Goal: Find specific page/section: Find specific page/section

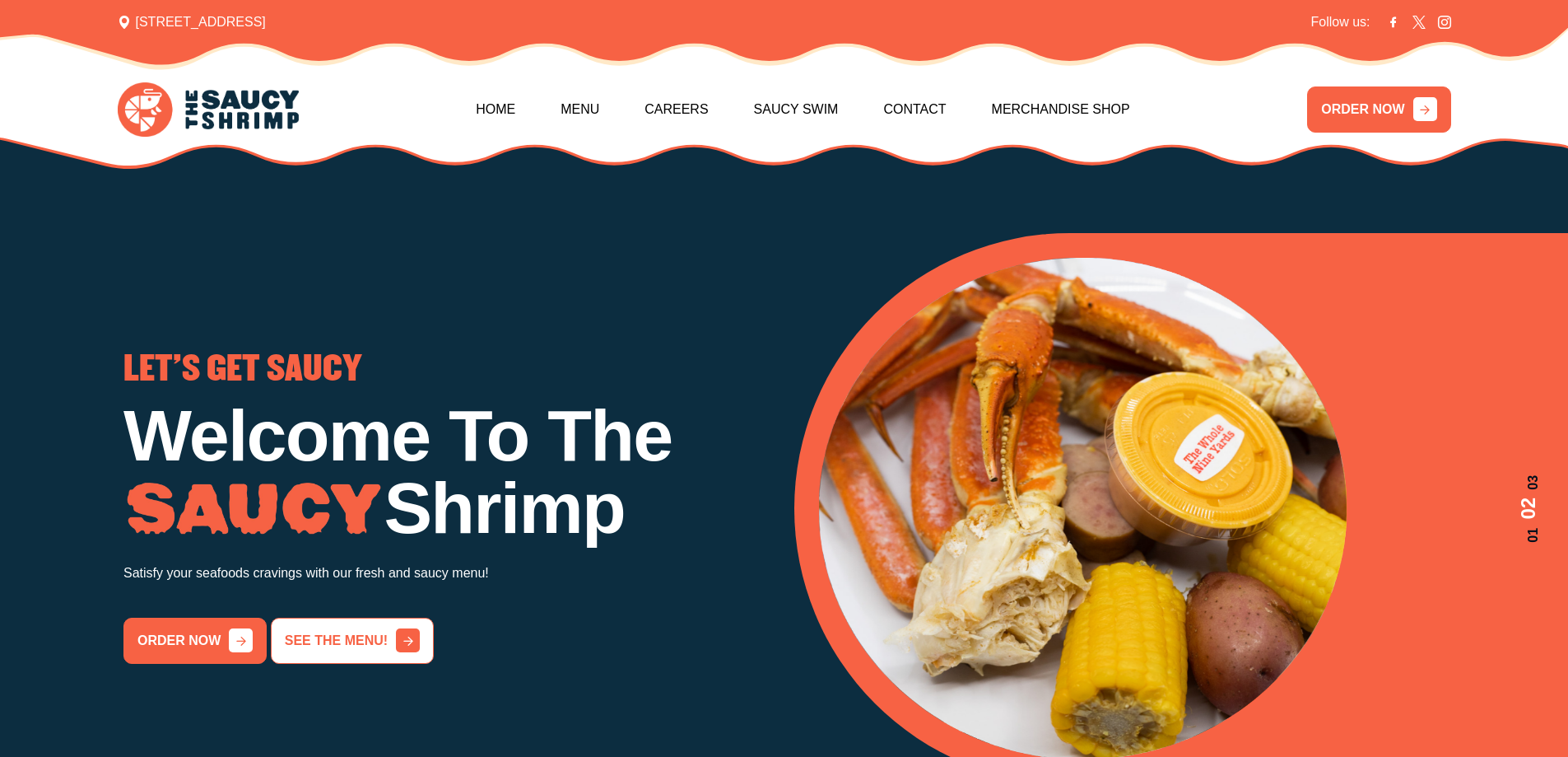
click at [387, 631] on link "See the menu!" at bounding box center [353, 641] width 163 height 46
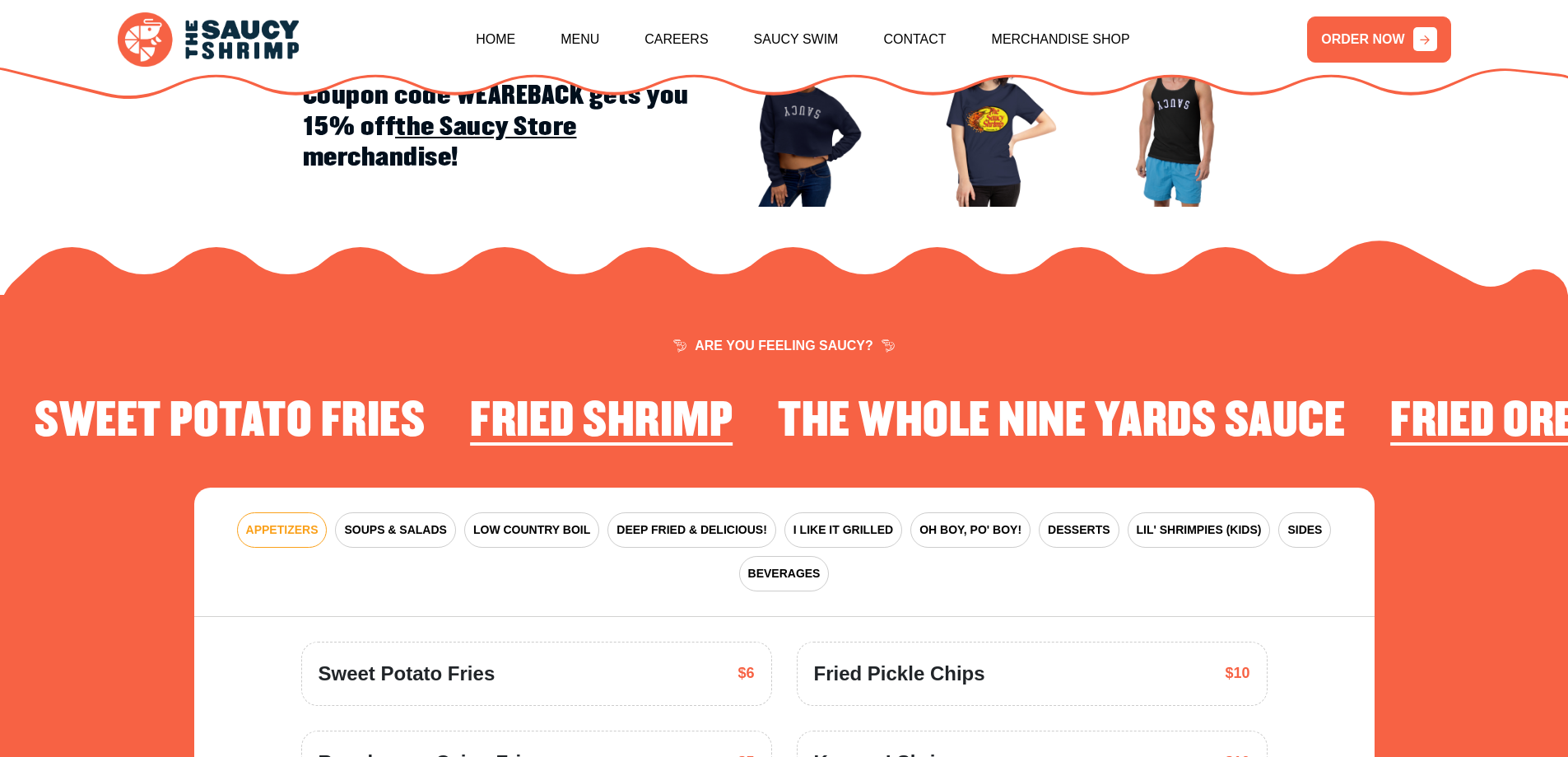
scroll to position [2199, 0]
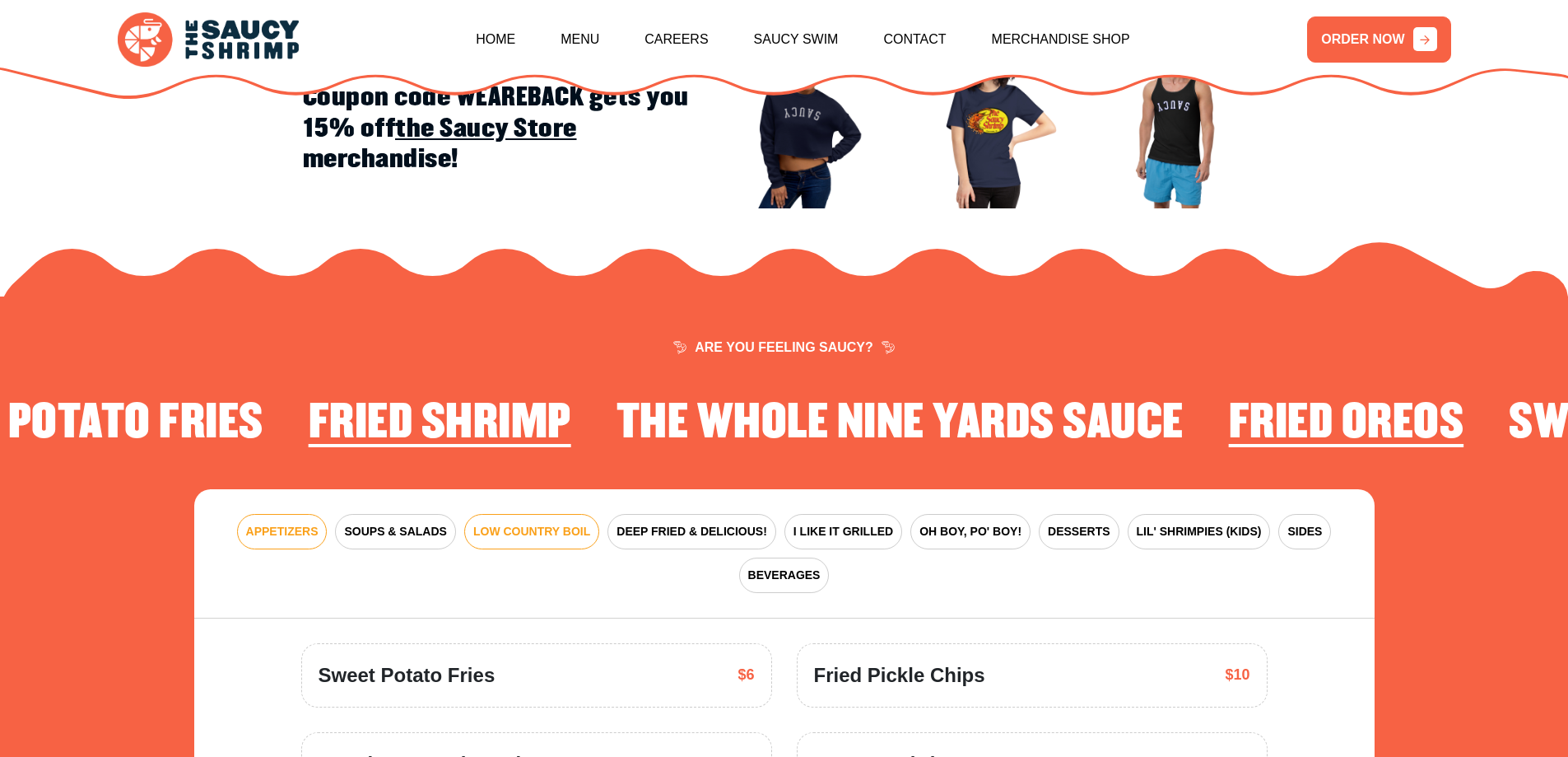
click at [571, 523] on span "LOW COUNTRY BOIL" at bounding box center [531, 532] width 117 height 17
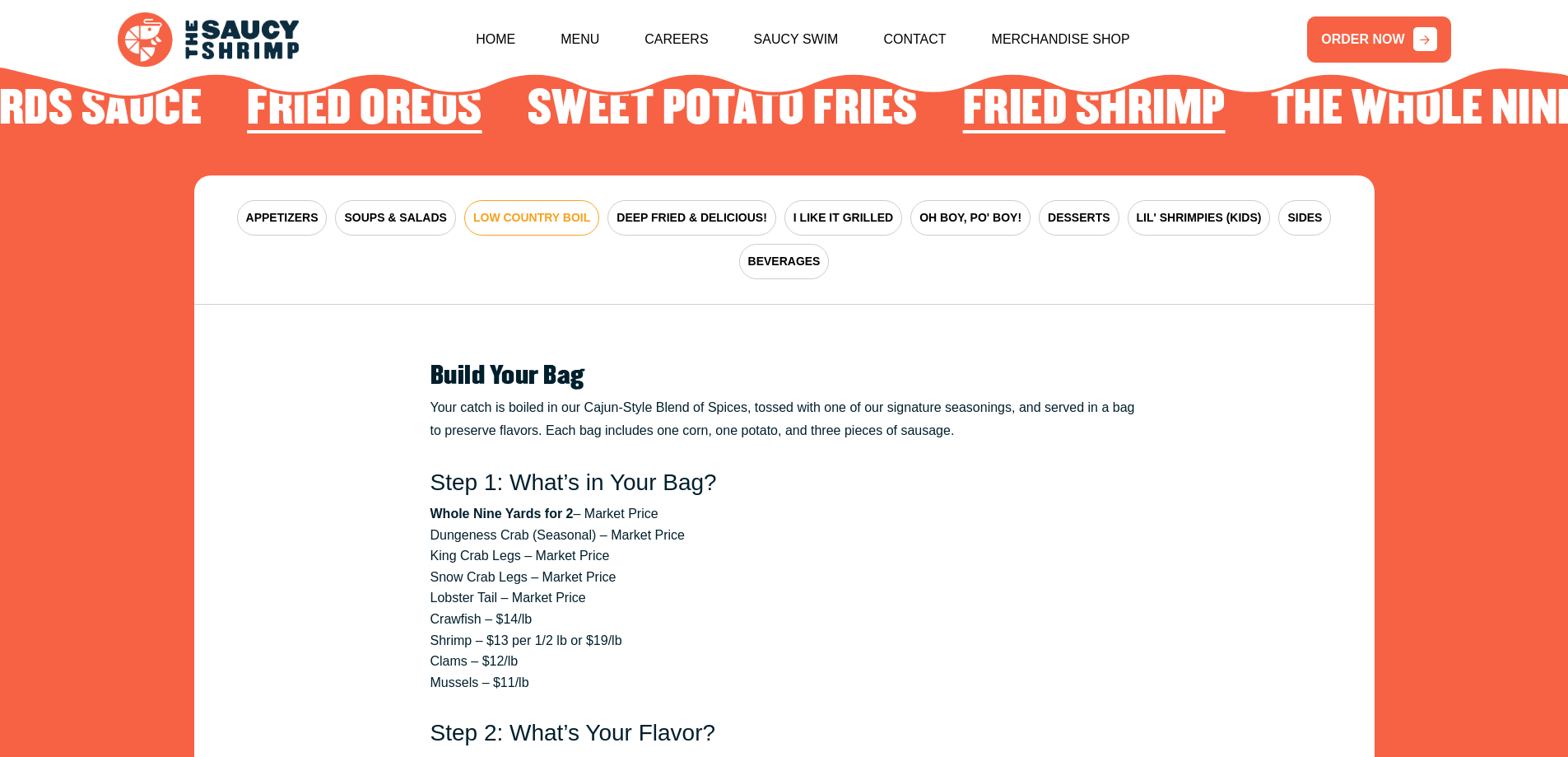
scroll to position [2418, 0]
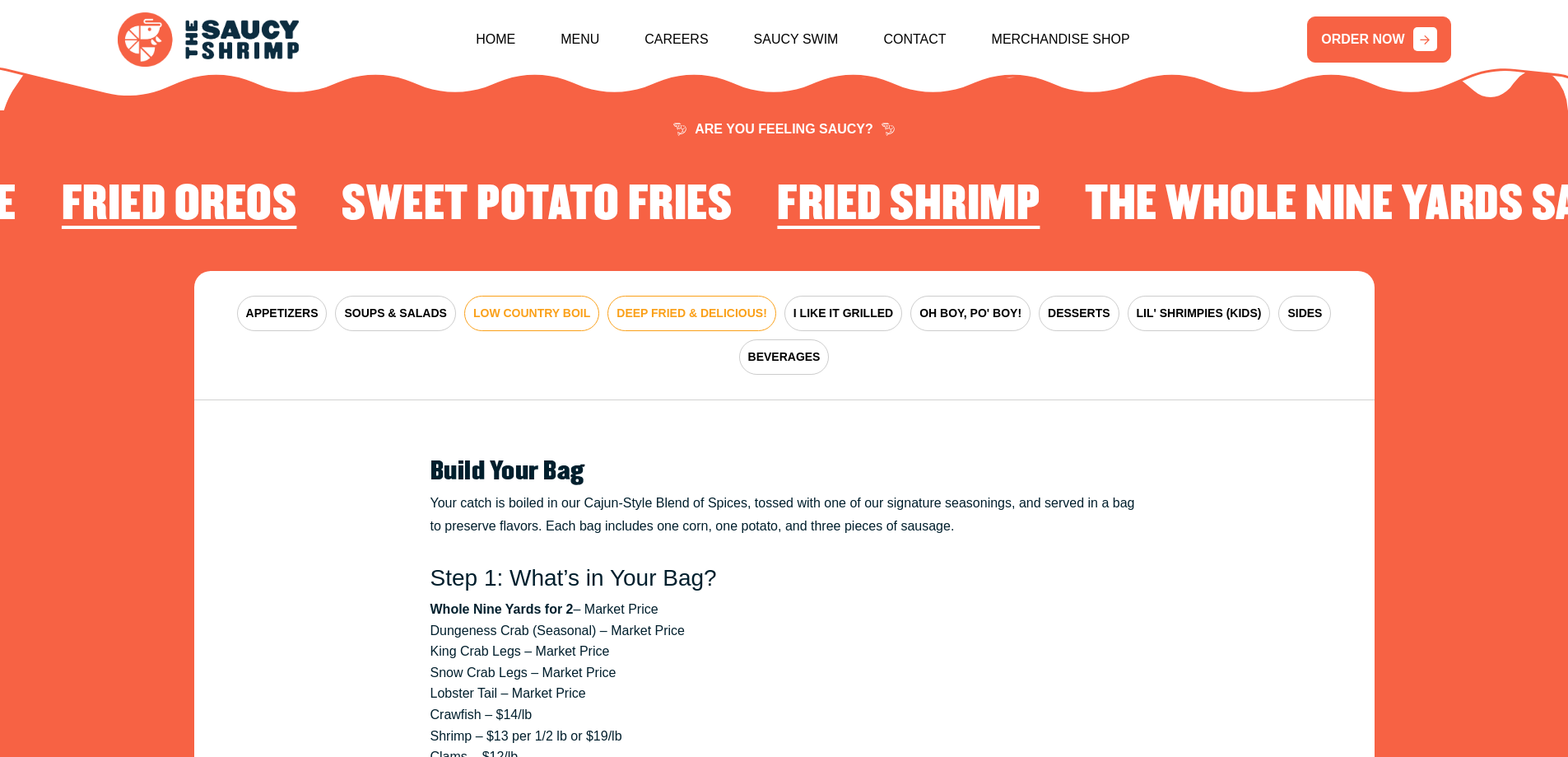
click at [663, 304] on span "DEEP FRIED & DELICIOUS!" at bounding box center [692, 313] width 150 height 17
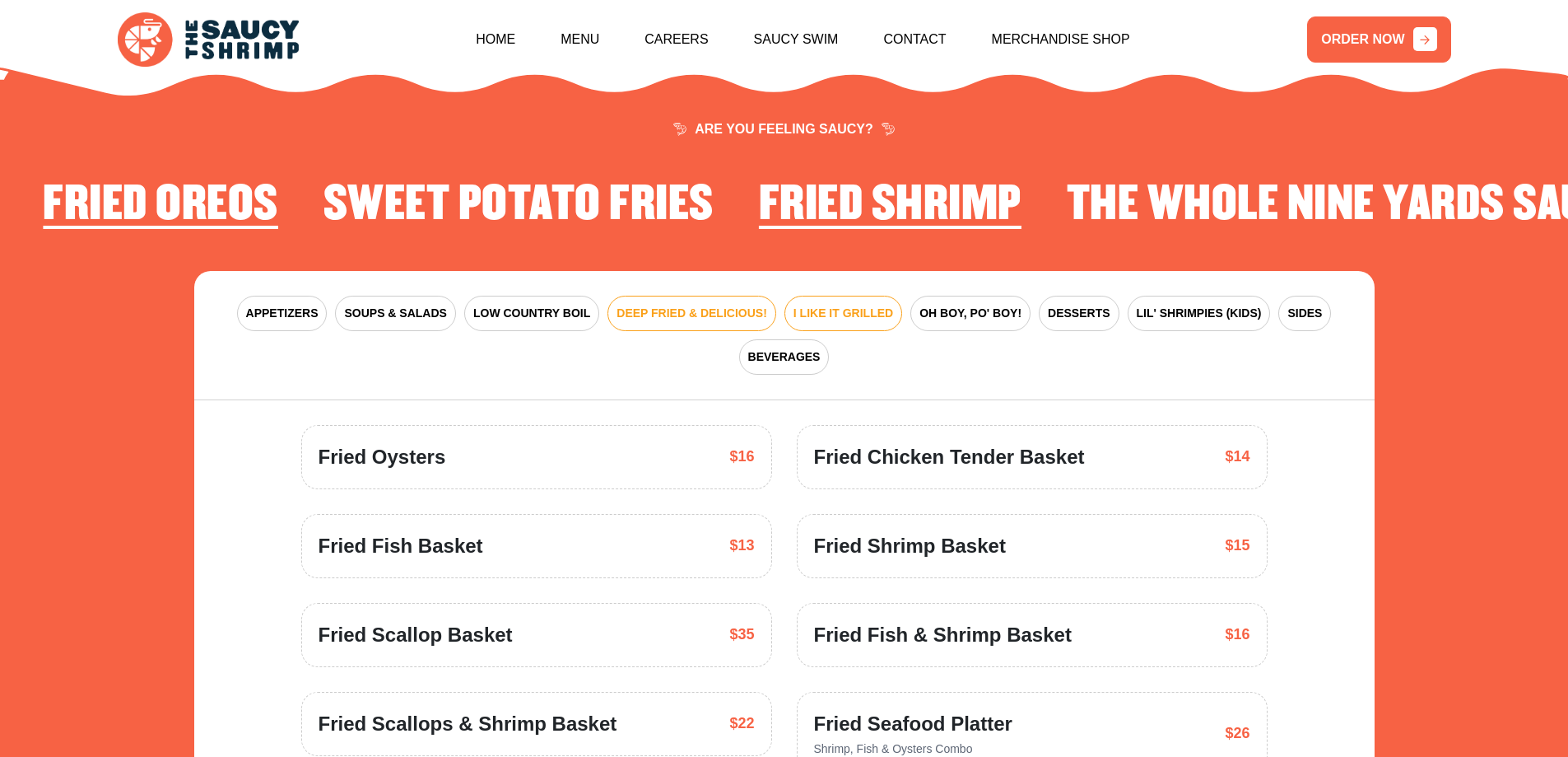
click at [811, 304] on span "I LIKE IT GRILLED" at bounding box center [843, 313] width 100 height 17
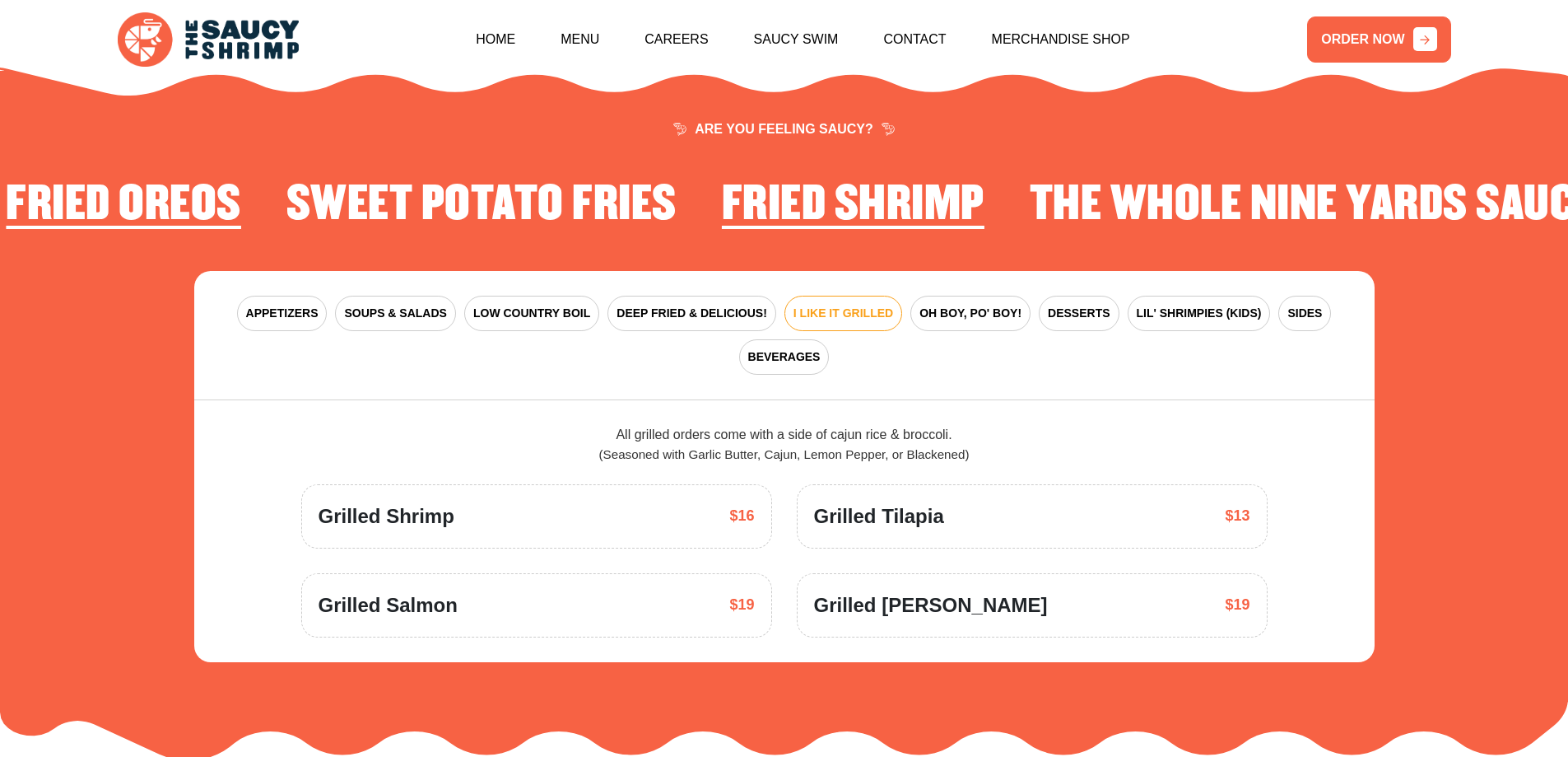
click at [903, 297] on div "APPETIZERS SOUPS & SALADS LOW COUNTRY BOIL DEEP FRIED & DELICIOUS! I LIKE IT GR…" at bounding box center [785, 335] width 1181 height 129
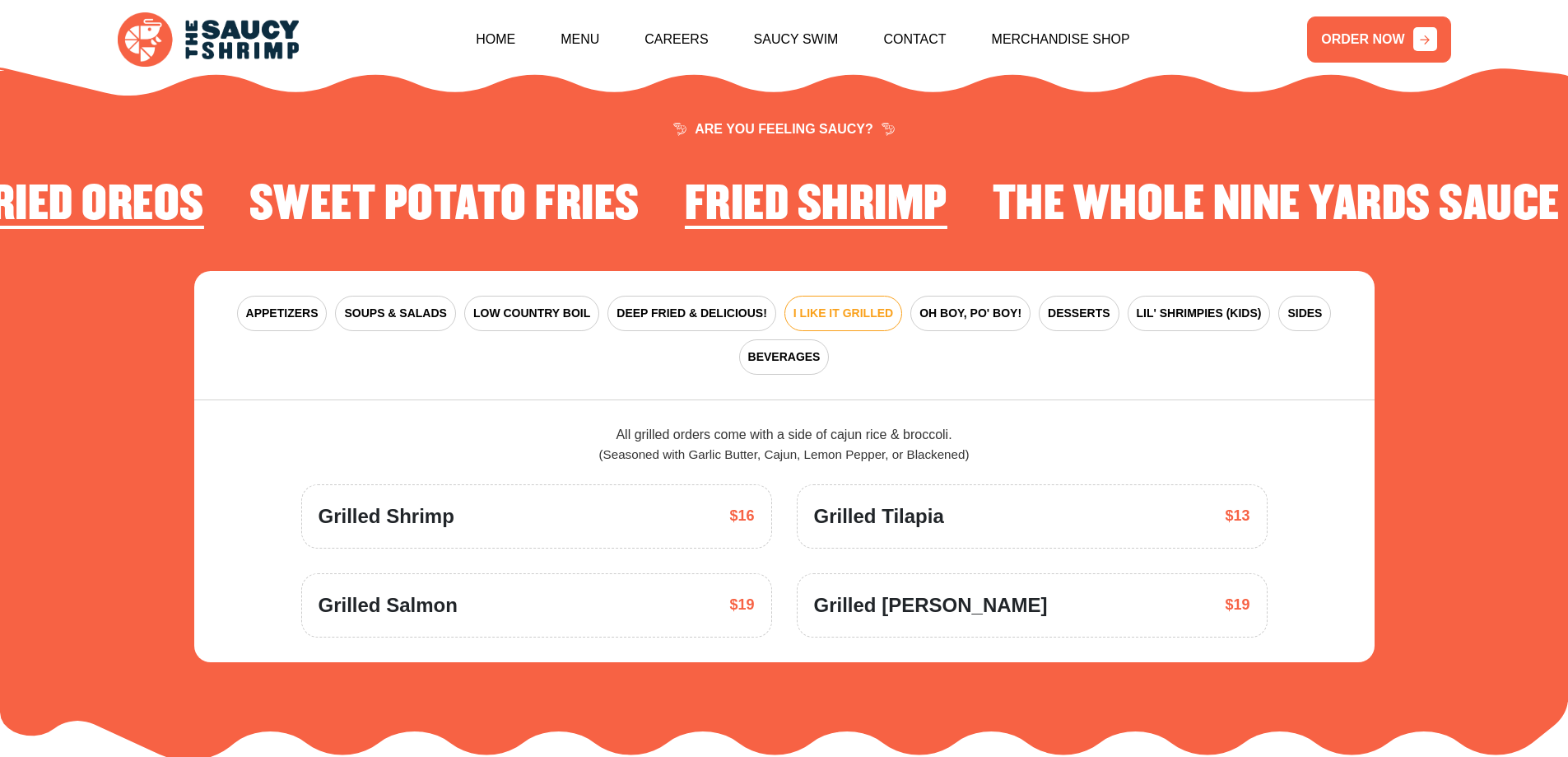
click at [1033, 299] on div "APPETIZERS SOUPS & SALADS LOW COUNTRY BOIL DEEP FRIED & DELICIOUS! I LIKE IT GR…" at bounding box center [785, 335] width 1181 height 129
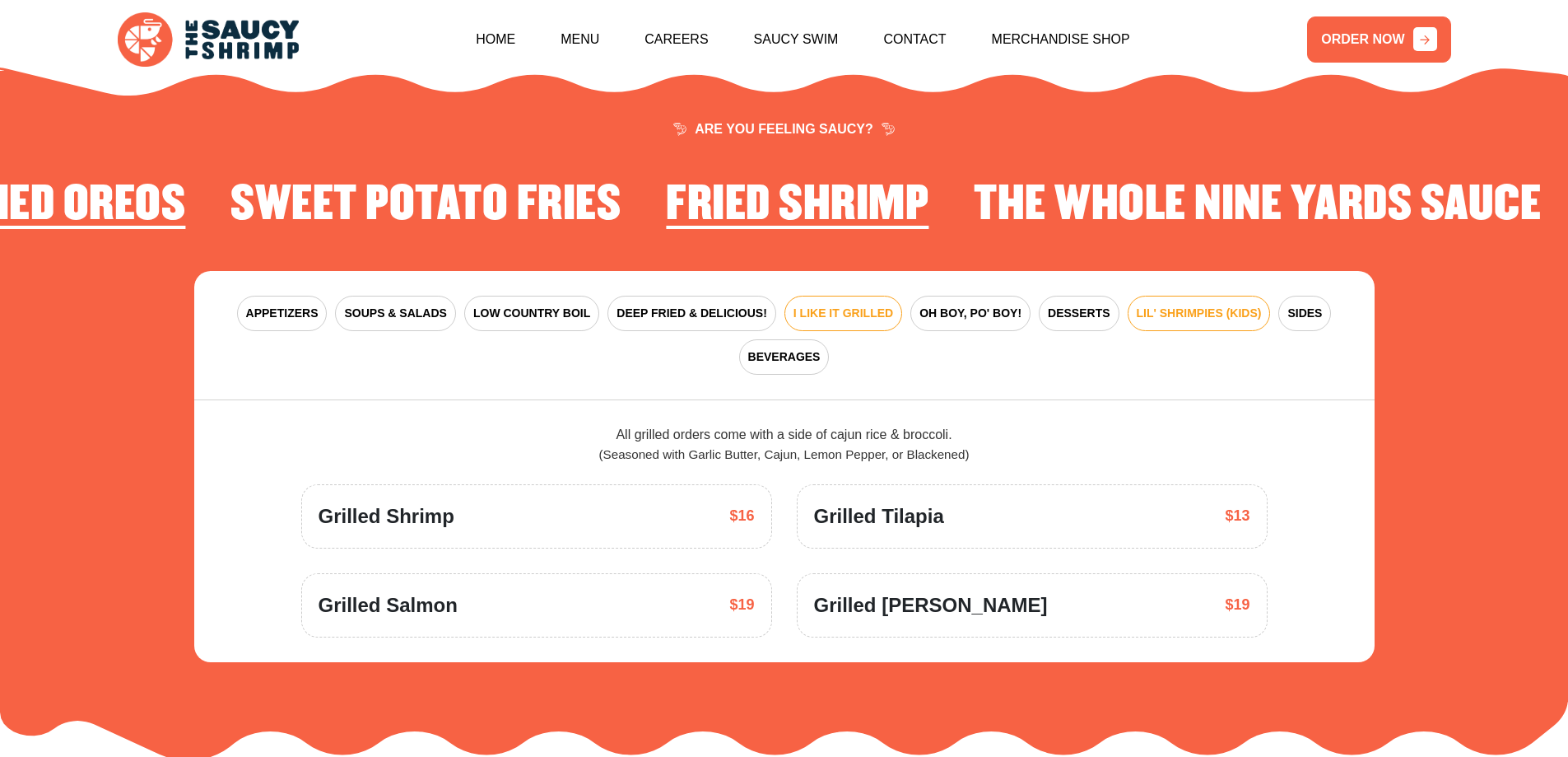
drag, startPoint x: 1114, startPoint y: 304, endPoint x: 1151, endPoint y: 304, distance: 37.0
click at [1115, 304] on div "APPETIZERS SOUPS & SALADS LOW COUNTRY BOIL DEEP FRIED & DELICIOUS! I LIKE IT GR…" at bounding box center [785, 335] width 1181 height 129
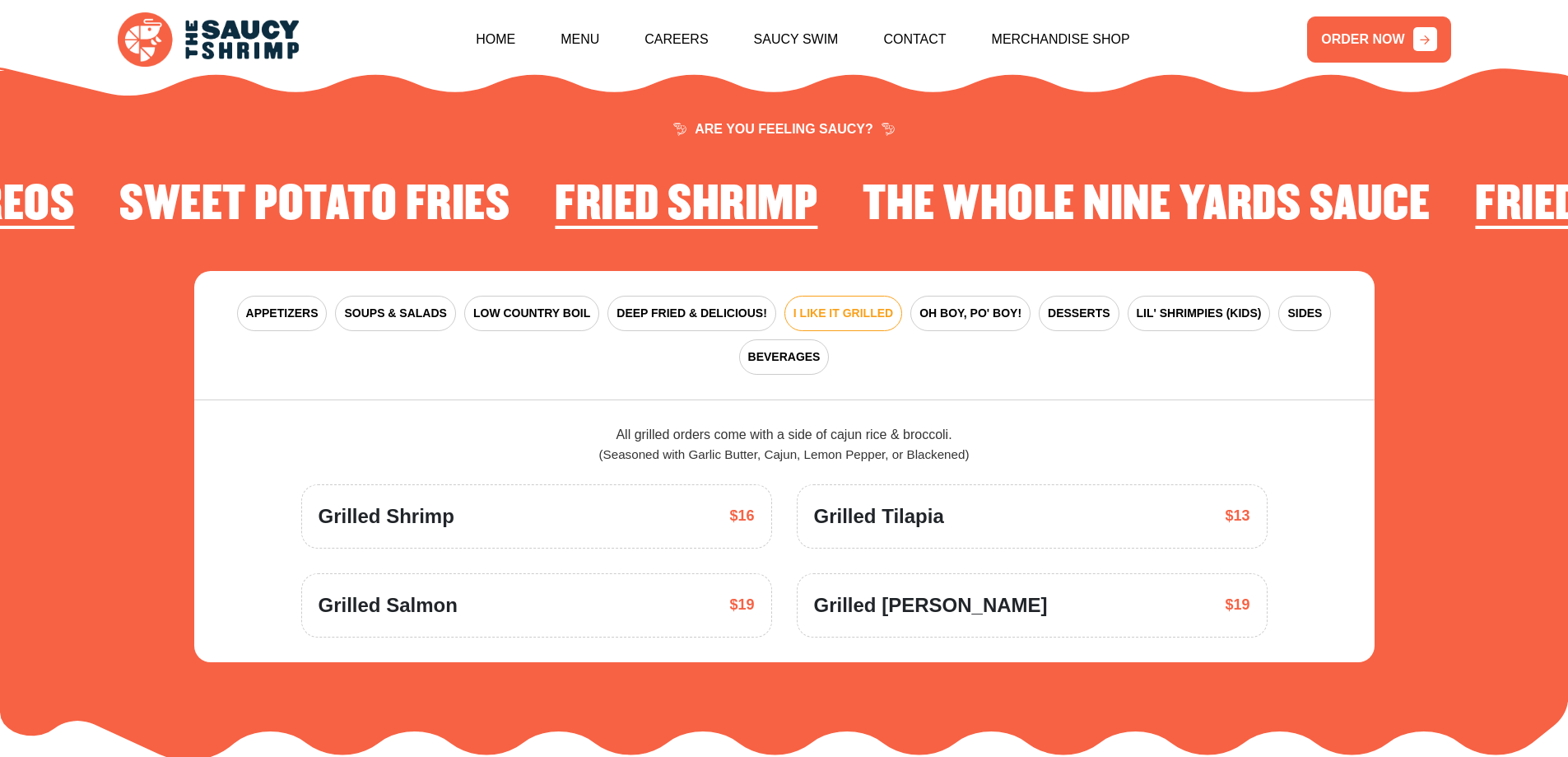
click at [837, 349] on div "APPETIZERS SOUPS & SALADS LOW COUNTRY BOIL DEEP FRIED & DELICIOUS! I LIKE IT GR…" at bounding box center [785, 335] width 1181 height 129
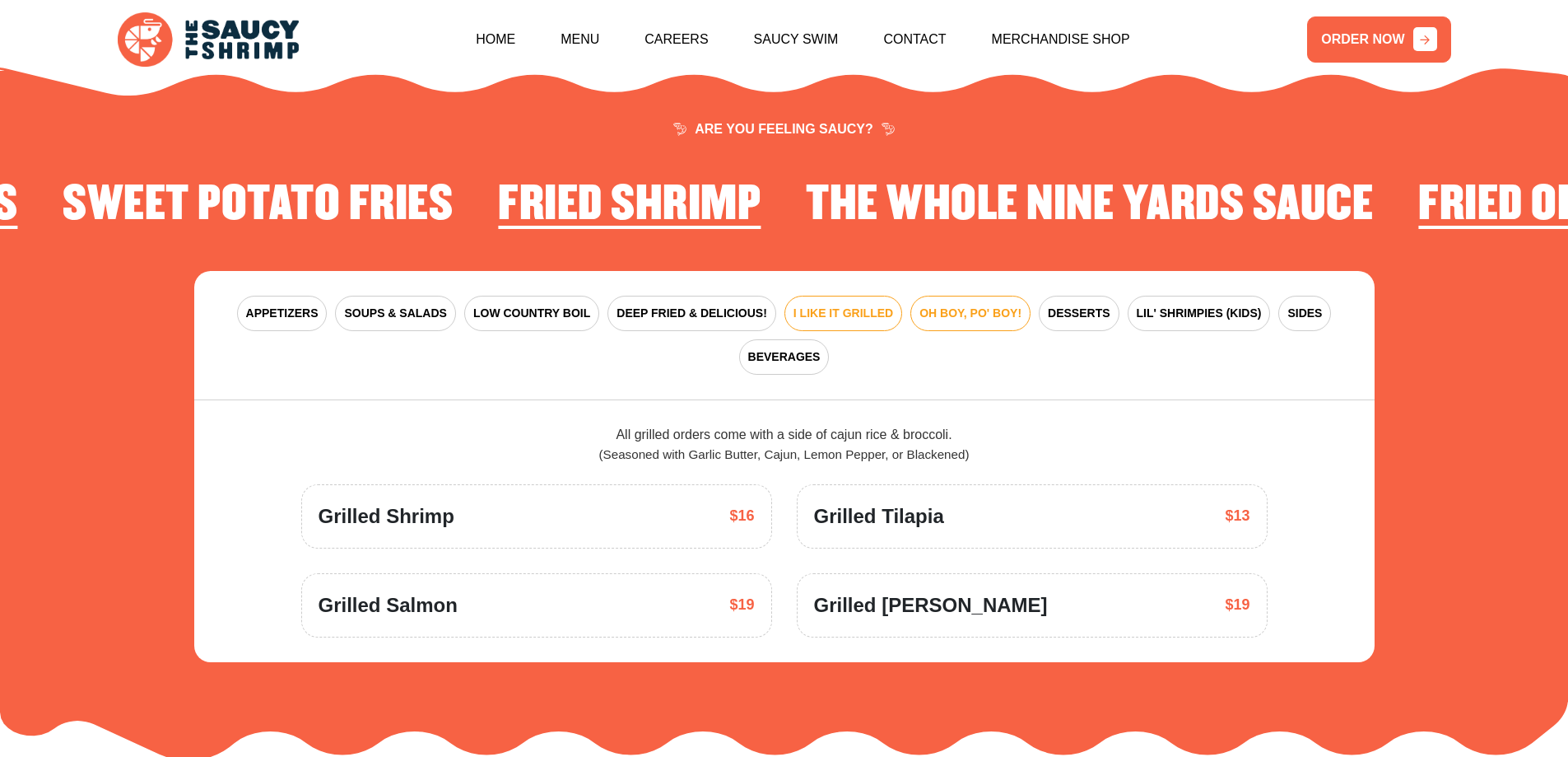
click at [960, 306] on button "OH BOY, PO' BOY!" at bounding box center [970, 313] width 121 height 36
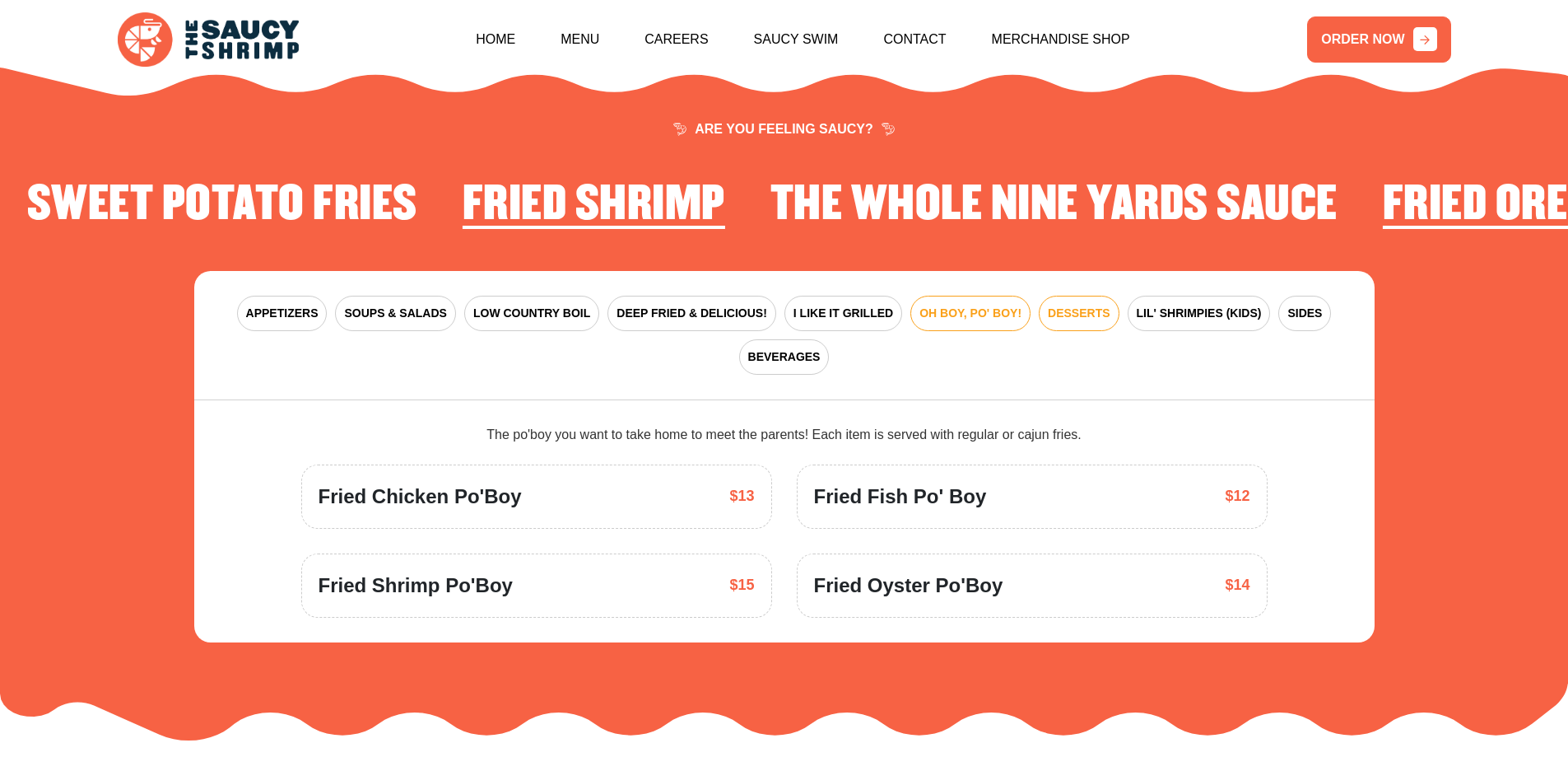
click at [1041, 295] on button "DESSERTS" at bounding box center [1078, 313] width 80 height 36
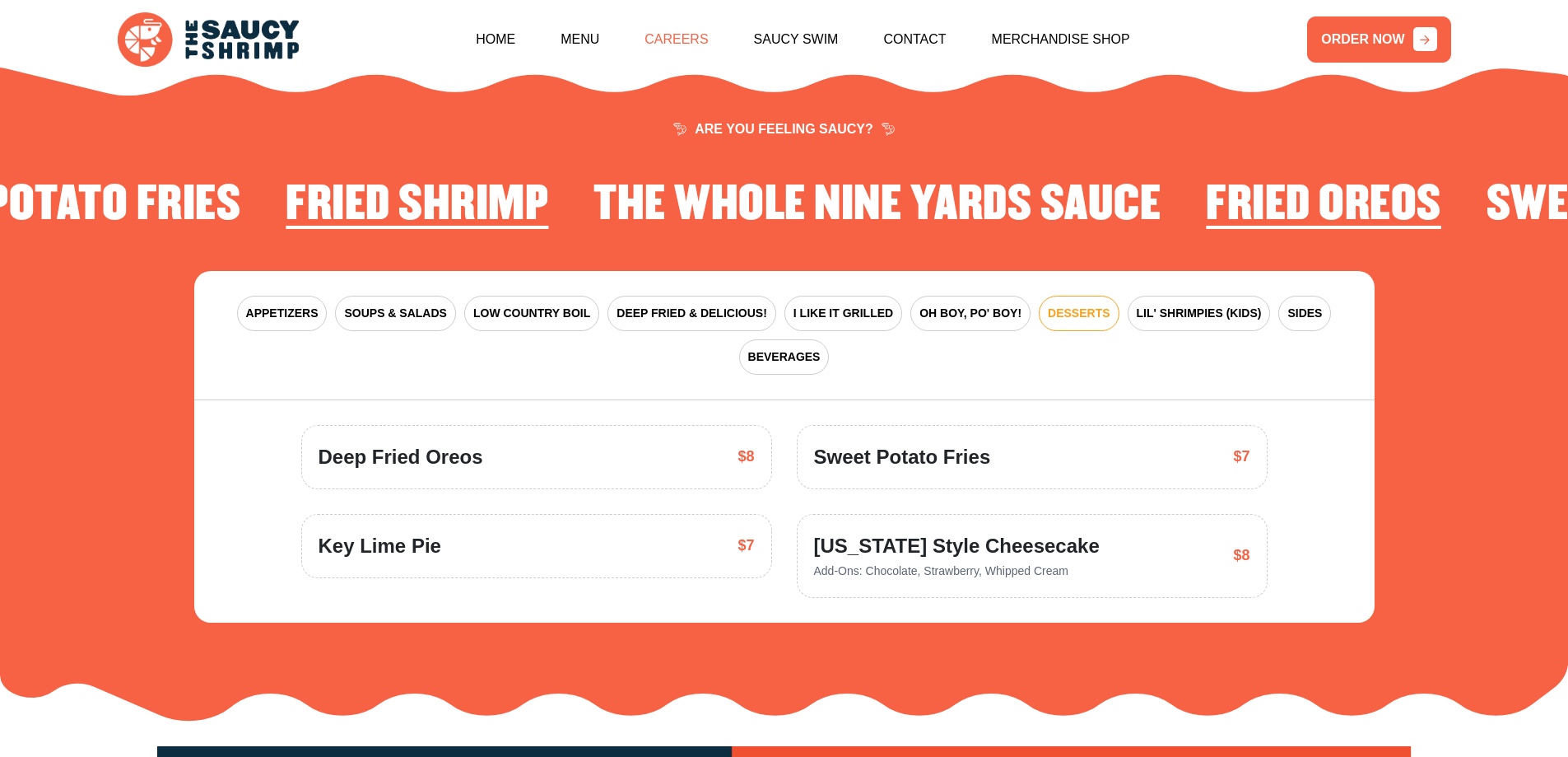
click at [702, 44] on link "Careers" at bounding box center [676, 39] width 63 height 71
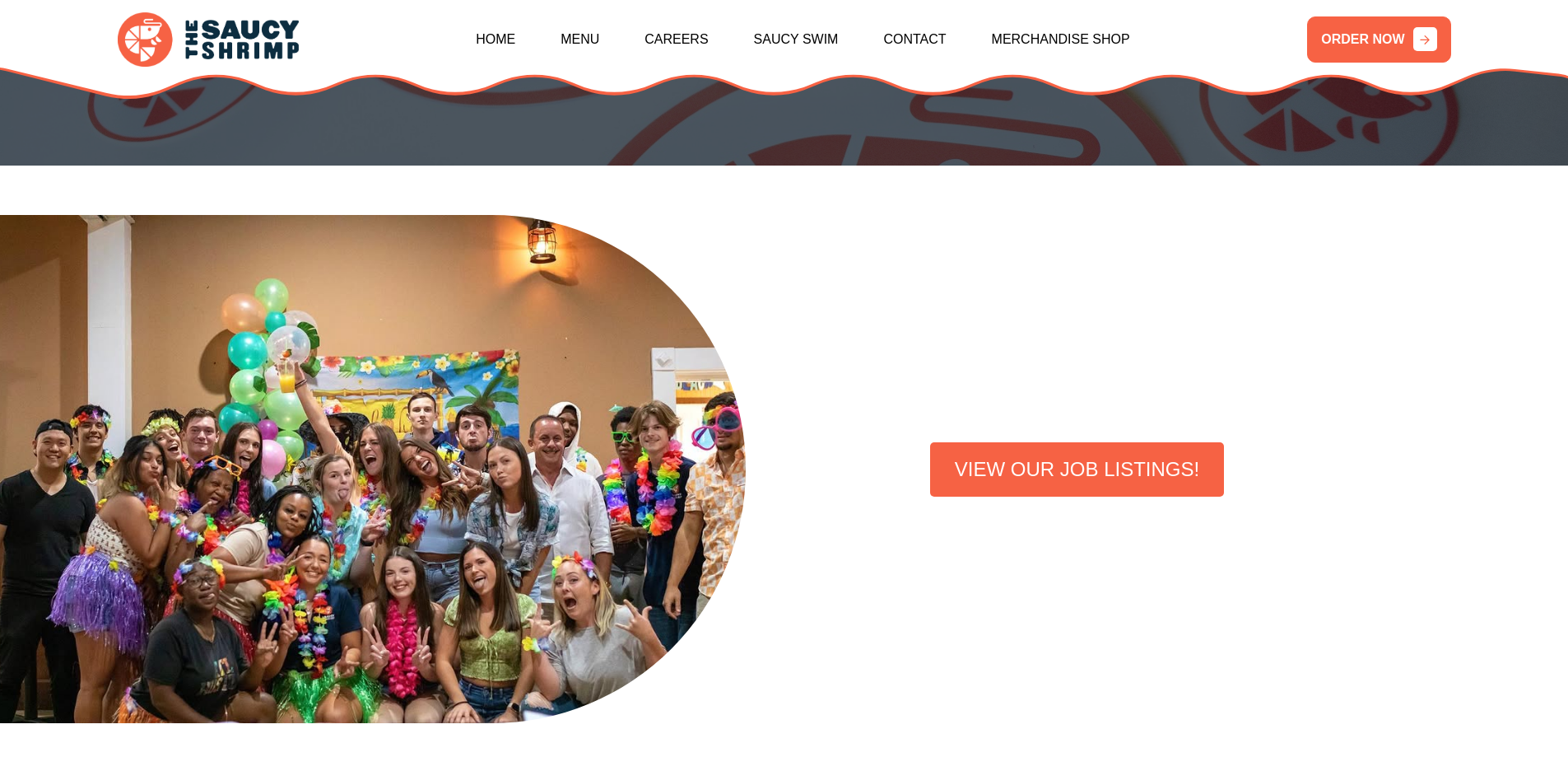
scroll to position [227, 0]
